Goal: Task Accomplishment & Management: Manage account settings

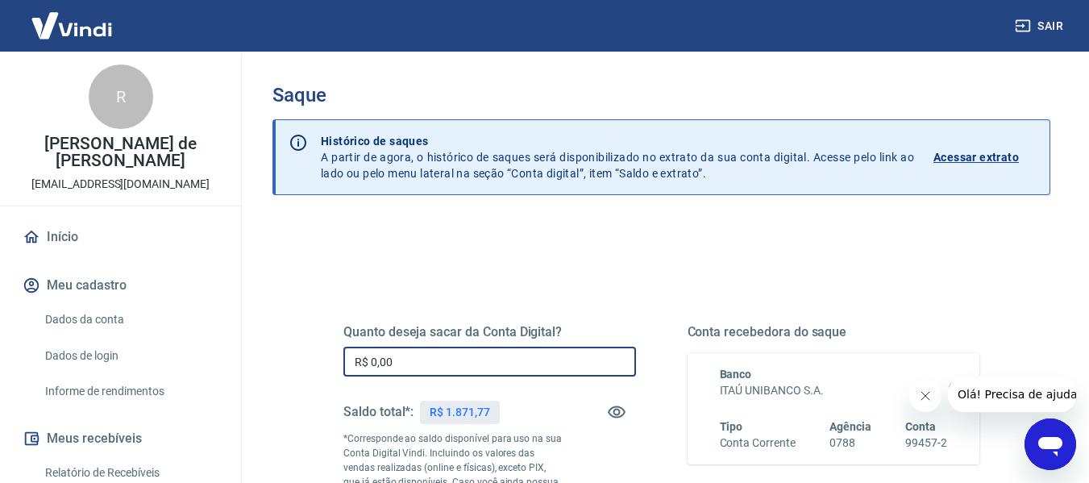
click at [407, 358] on input "R$ 0,00" at bounding box center [489, 362] width 293 height 30
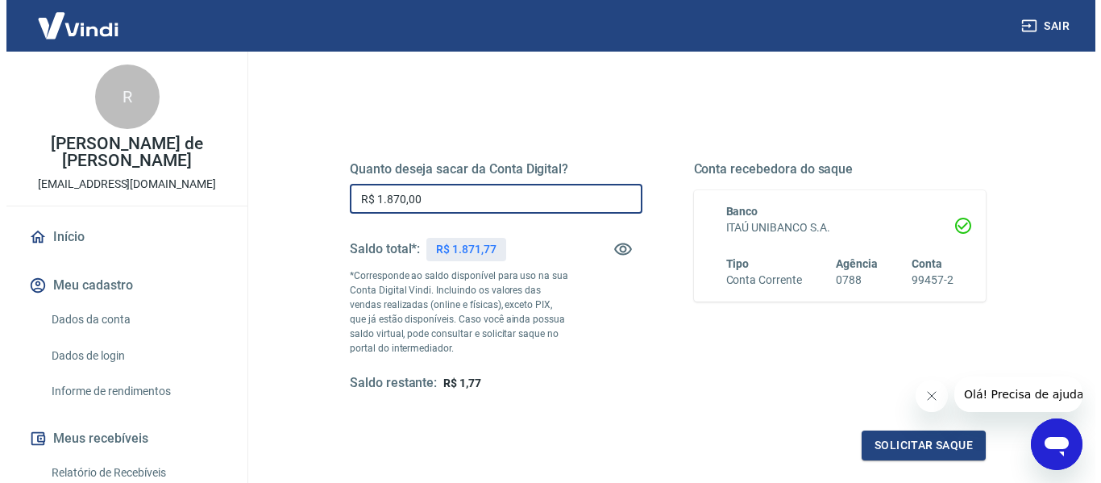
scroll to position [242, 0]
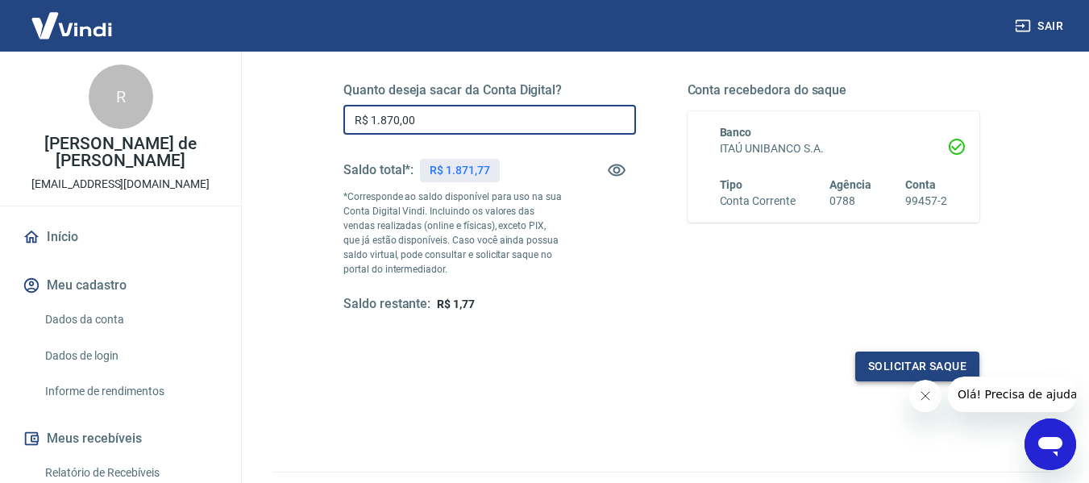
type input "R$ 1.870,00"
click at [901, 366] on button "Solicitar saque" at bounding box center [917, 366] width 124 height 30
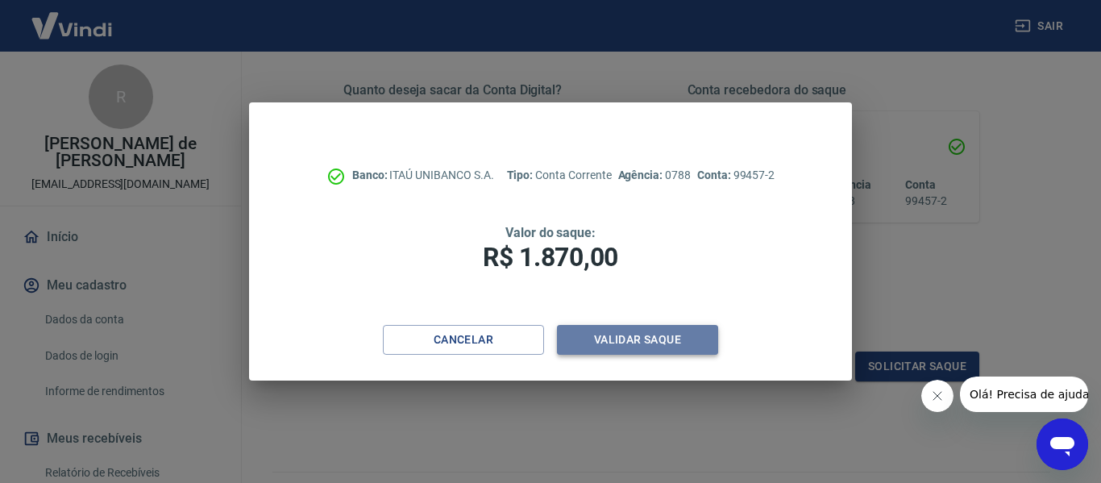
click at [619, 341] on button "Validar saque" at bounding box center [637, 340] width 161 height 30
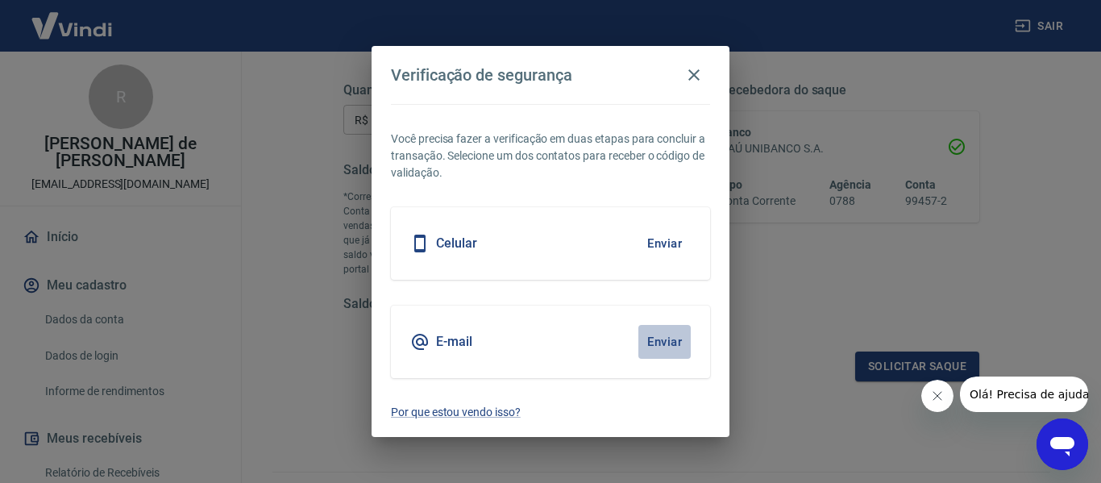
click at [655, 343] on button "Enviar" at bounding box center [664, 342] width 52 height 34
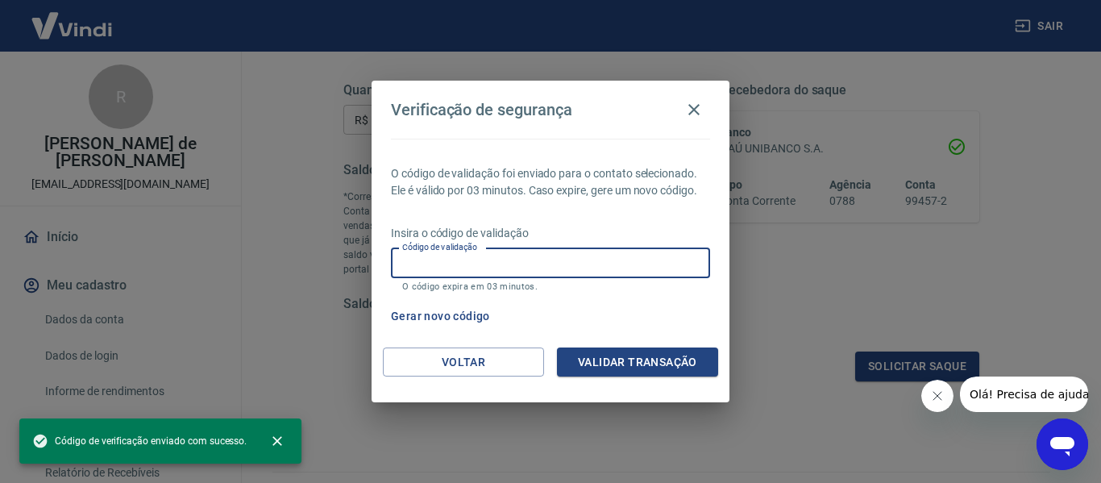
click at [439, 255] on div "Código de validação Código de validação O código expira em 03 minutos." at bounding box center [550, 270] width 319 height 44
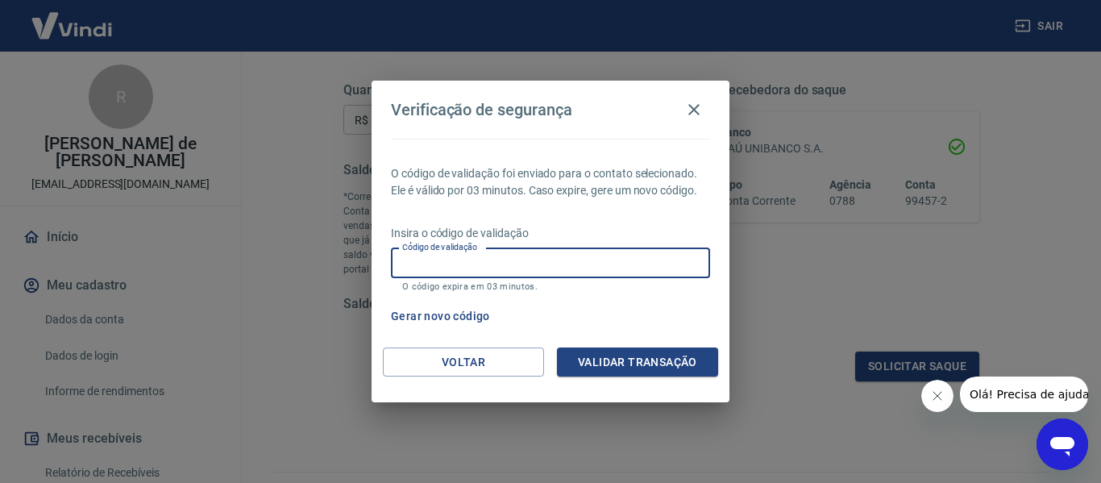
paste input "239517"
type input "239517"
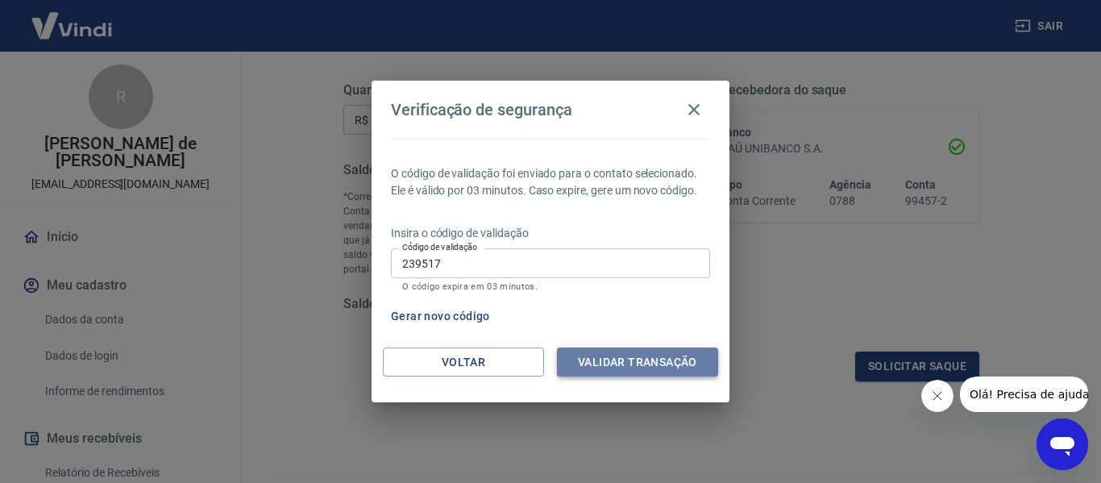
click at [659, 359] on button "Validar transação" at bounding box center [637, 362] width 161 height 30
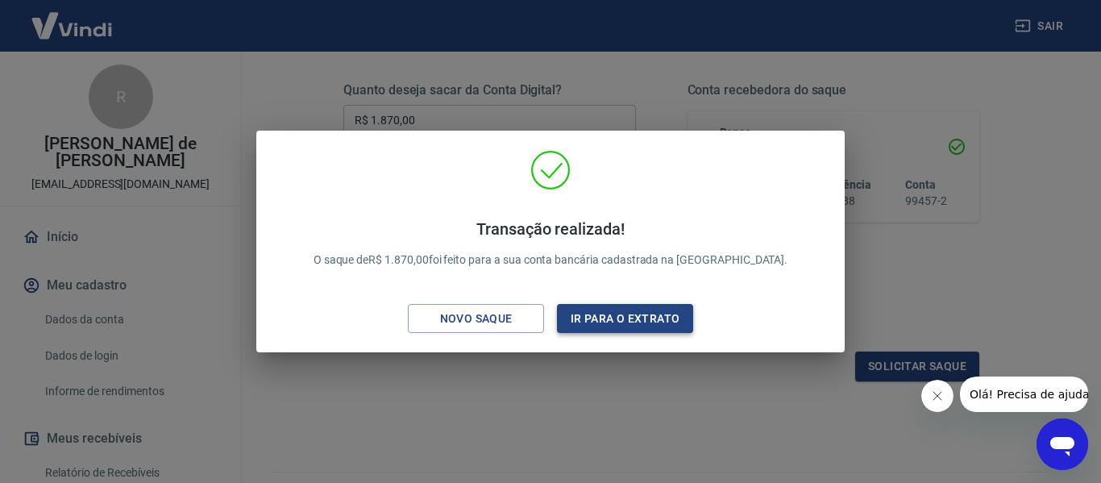
click at [618, 314] on button "Ir para o extrato" at bounding box center [625, 319] width 136 height 30
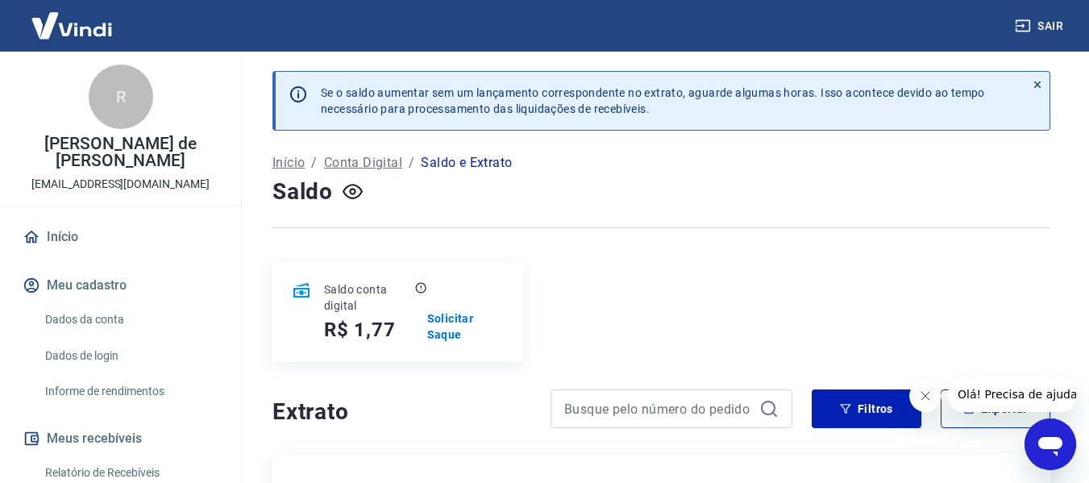
click at [1046, 18] on button "Sair" at bounding box center [1041, 26] width 58 height 30
